Goal: Task Accomplishment & Management: Manage account settings

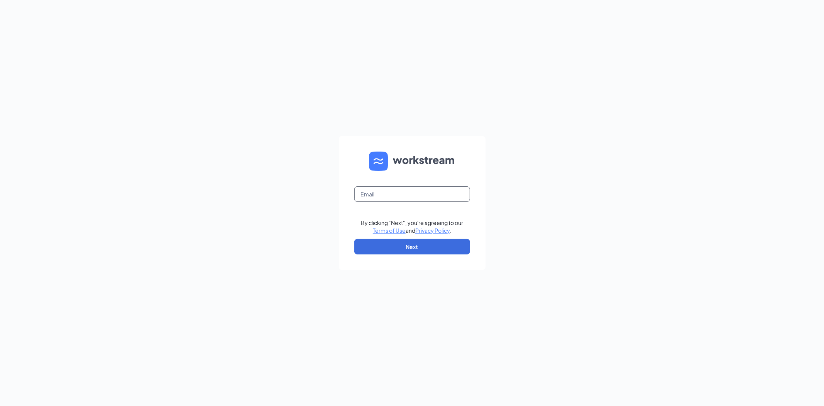
click at [378, 192] on input "text" at bounding box center [412, 193] width 116 height 15
type input "chrisbailey.we@gmail.com"
click at [426, 241] on button "Next" at bounding box center [412, 246] width 116 height 15
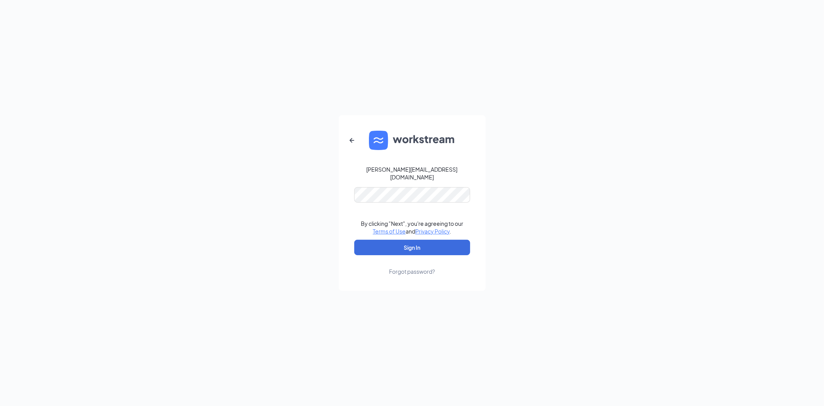
click at [380, 180] on form "chrisbailey.we@gmail.com By clicking "Next", you're agreeing to our Terms of Us…" at bounding box center [412, 202] width 147 height 175
click at [414, 241] on button "Sign In" at bounding box center [412, 247] width 116 height 15
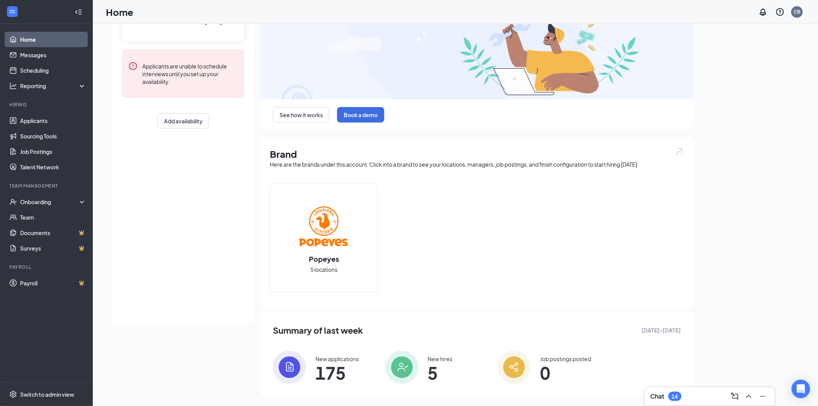
scroll to position [94, 0]
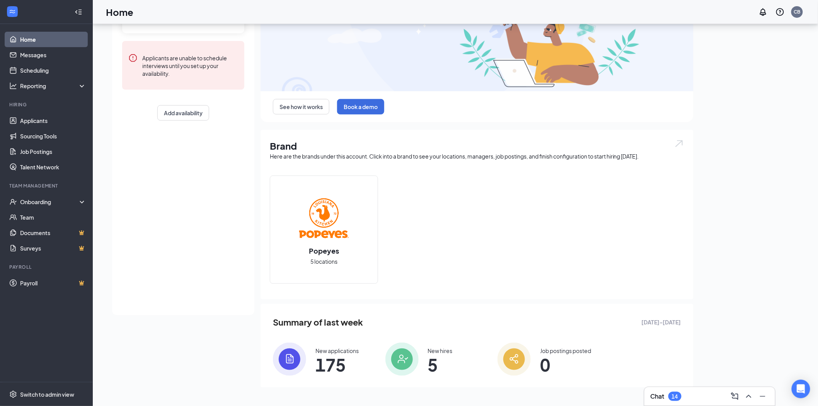
click at [423, 359] on div "New hires 5" at bounding box center [435, 358] width 100 height 33
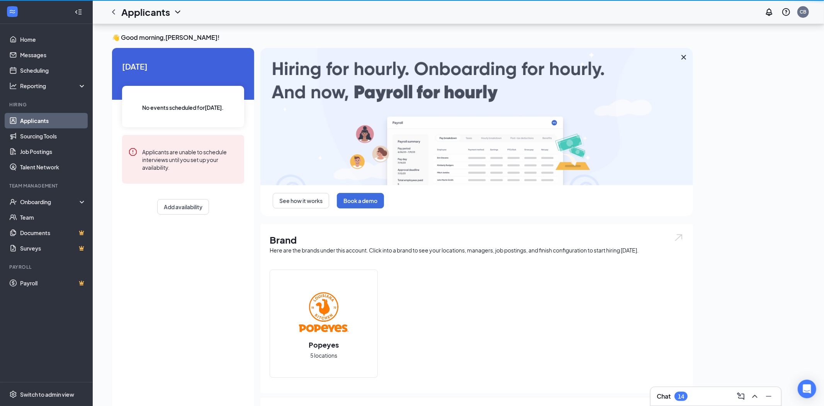
click at [423, 359] on div "👋 Good morning, [PERSON_NAME] ! [DATE] No events scheduled for [DATE] . Applica…" at bounding box center [459, 262] width 732 height 476
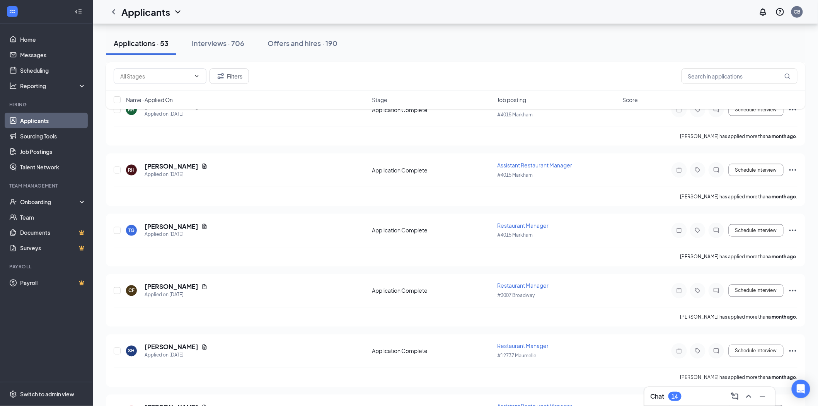
scroll to position [1595, 0]
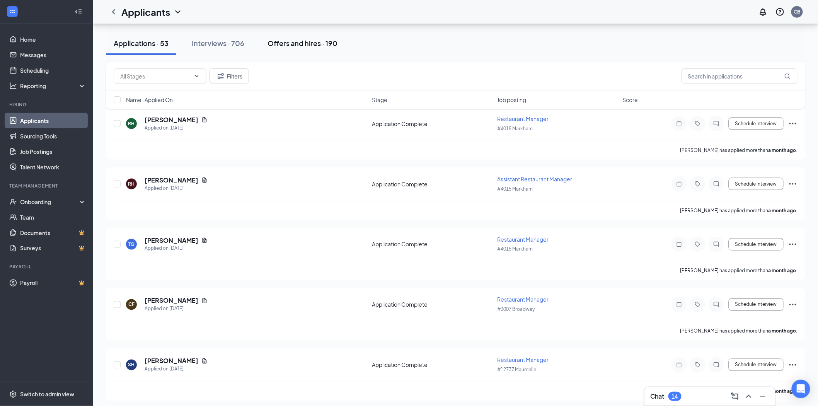
click at [295, 41] on div "Offers and hires · 190" at bounding box center [302, 43] width 70 height 10
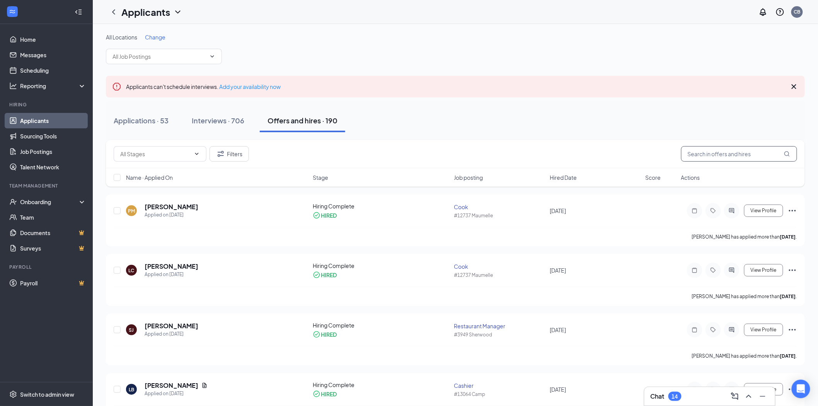
click at [710, 152] on input "text" at bounding box center [739, 153] width 116 height 15
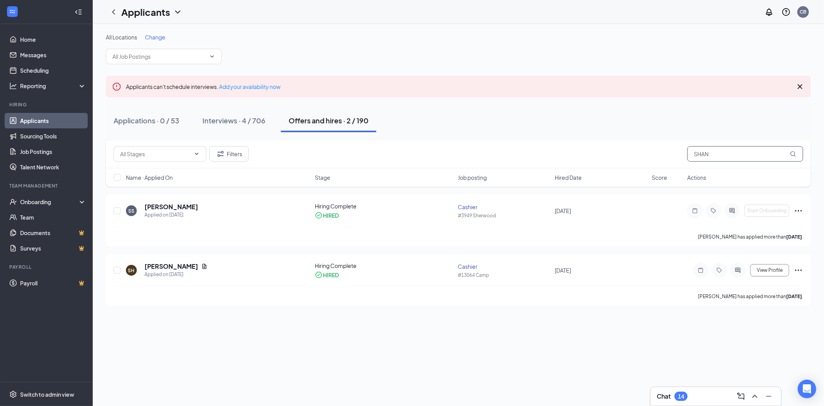
type input "SHAN"
click at [35, 118] on link "Applicants" at bounding box center [53, 120] width 66 height 15
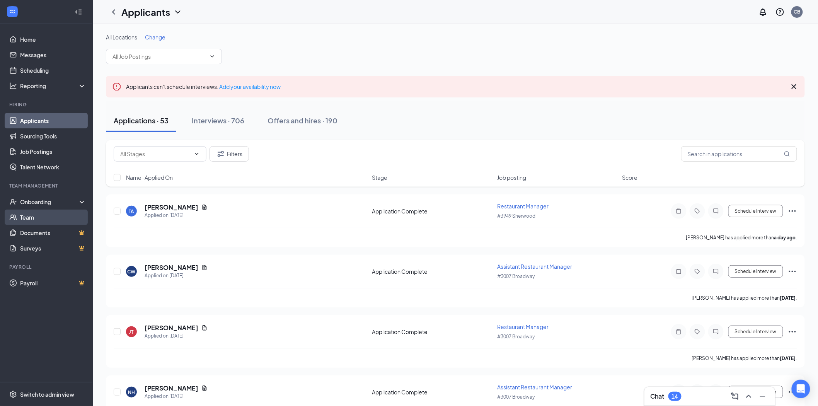
click at [27, 217] on link "Team" at bounding box center [53, 216] width 66 height 15
